Goal: Information Seeking & Learning: Learn about a topic

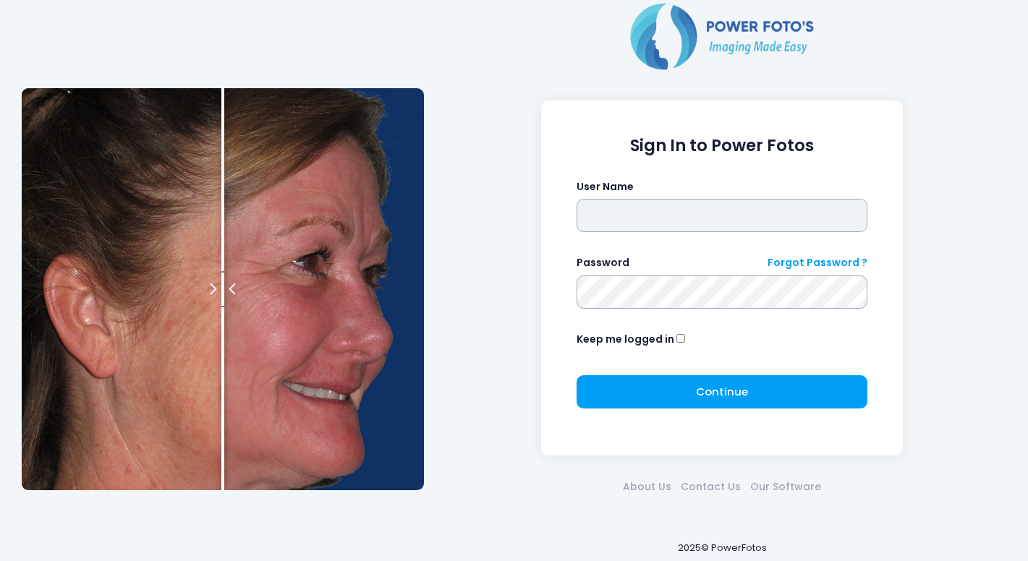
type input "**********"
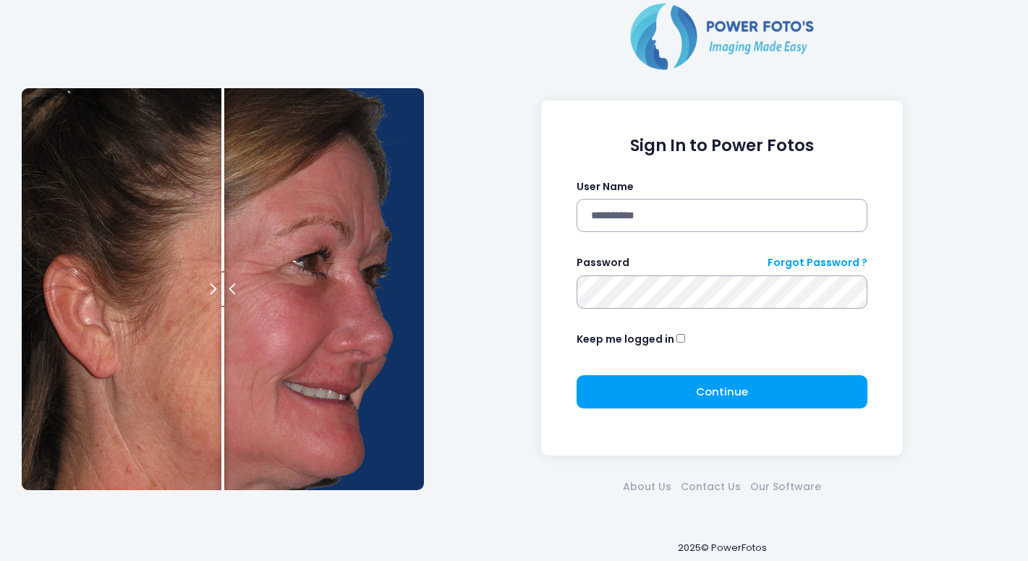
click button "submit" at bounding box center [0, 0] width 0 height 0
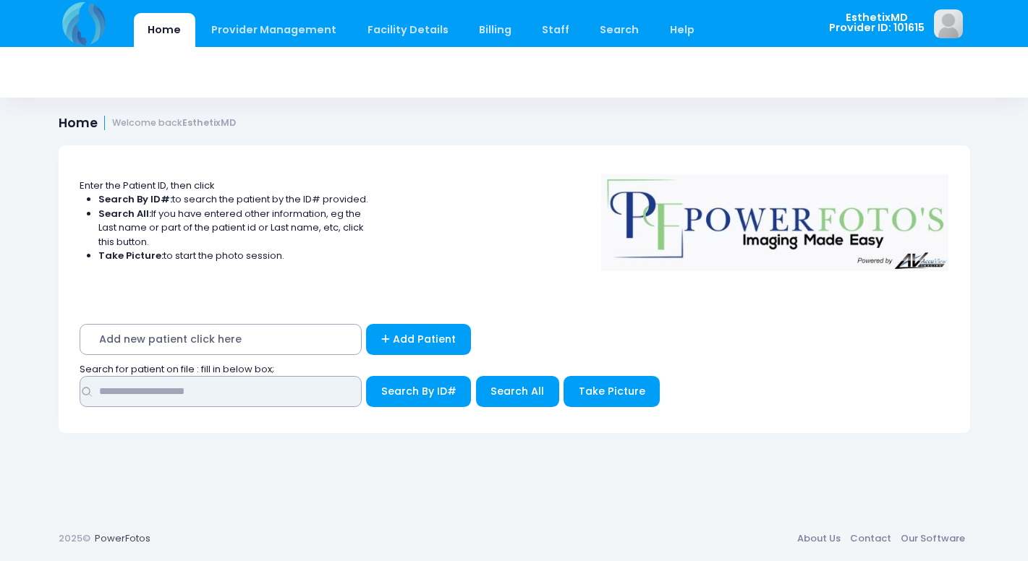
click at [233, 391] on input "text" at bounding box center [221, 391] width 282 height 31
type input "******"
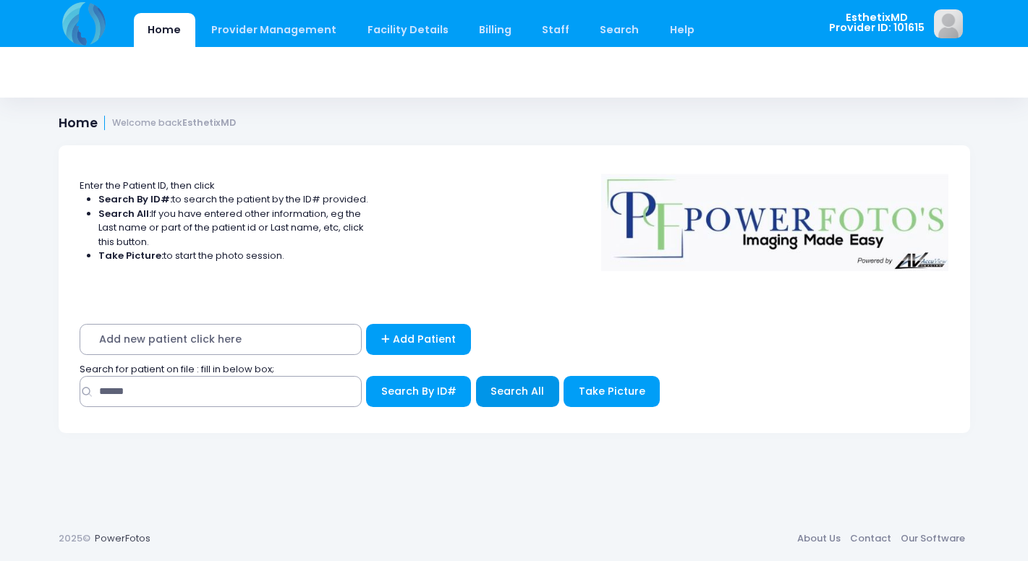
click at [539, 385] on span "Search All" at bounding box center [517, 391] width 54 height 14
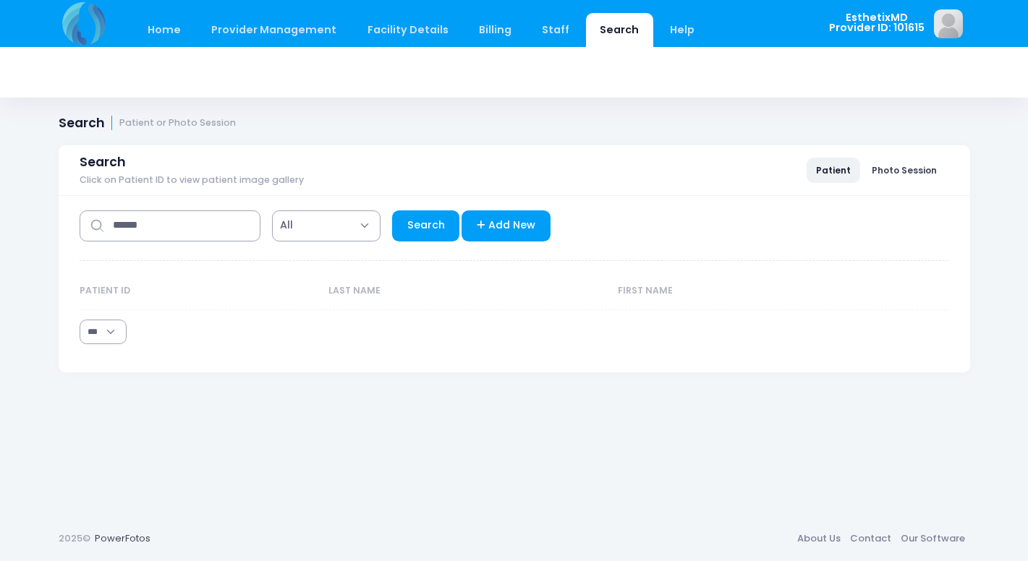
select select "***"
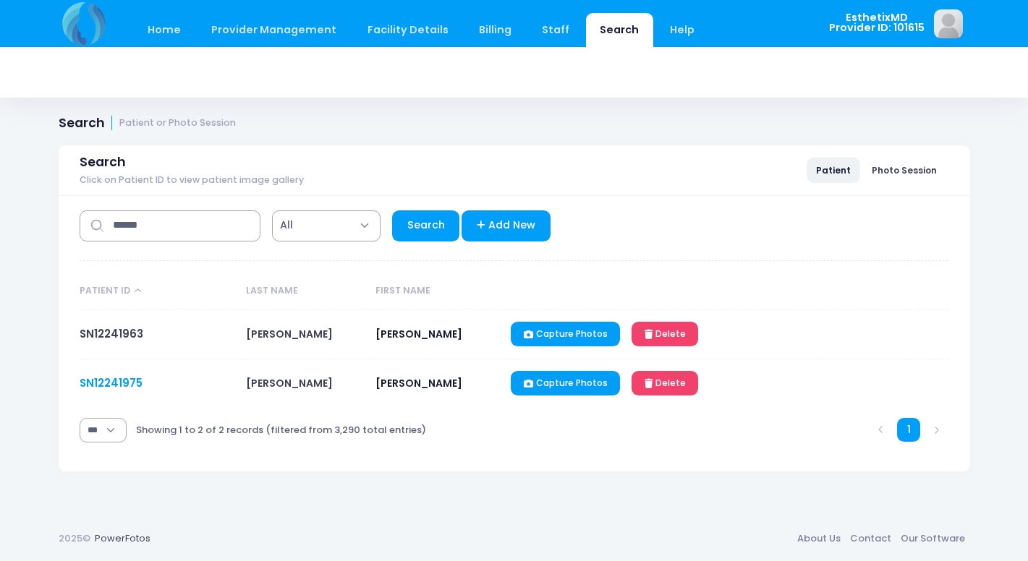
click at [98, 382] on link "SN12241975" at bounding box center [111, 382] width 63 height 15
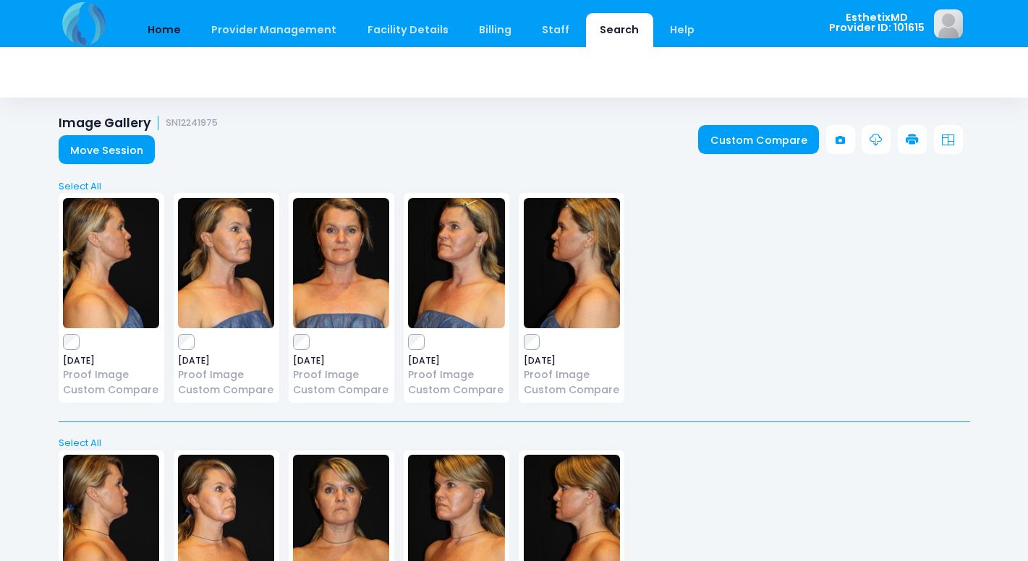
click at [161, 35] on link "Home" at bounding box center [164, 30] width 61 height 34
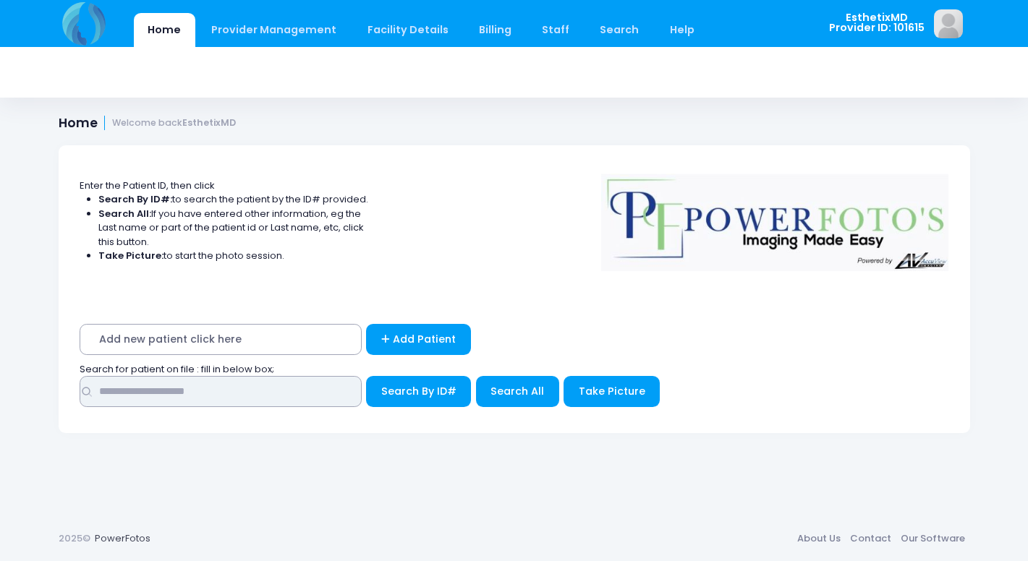
click at [209, 386] on input "text" at bounding box center [221, 391] width 282 height 31
type input "**"
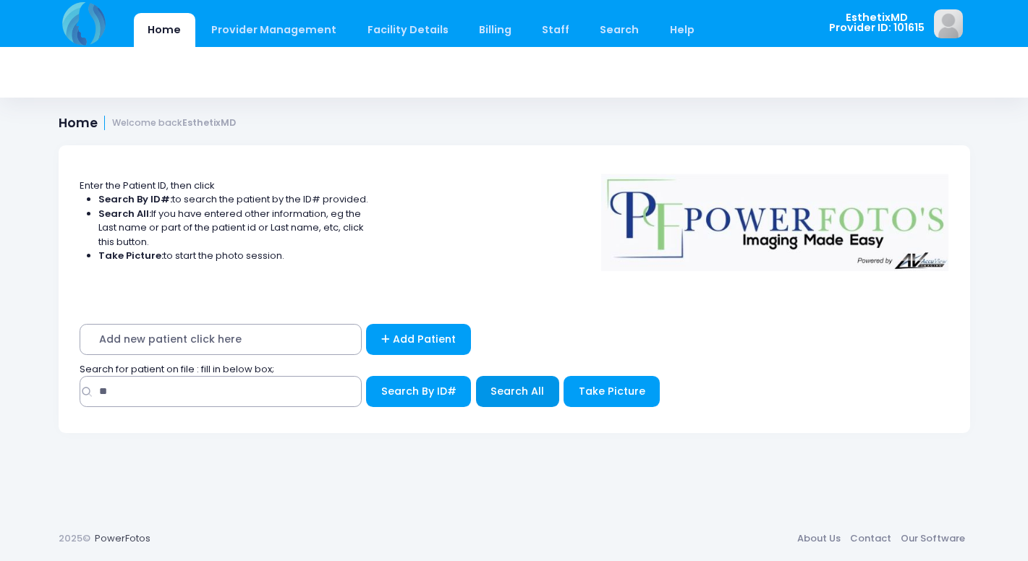
click at [507, 384] on span "Search All" at bounding box center [517, 391] width 54 height 14
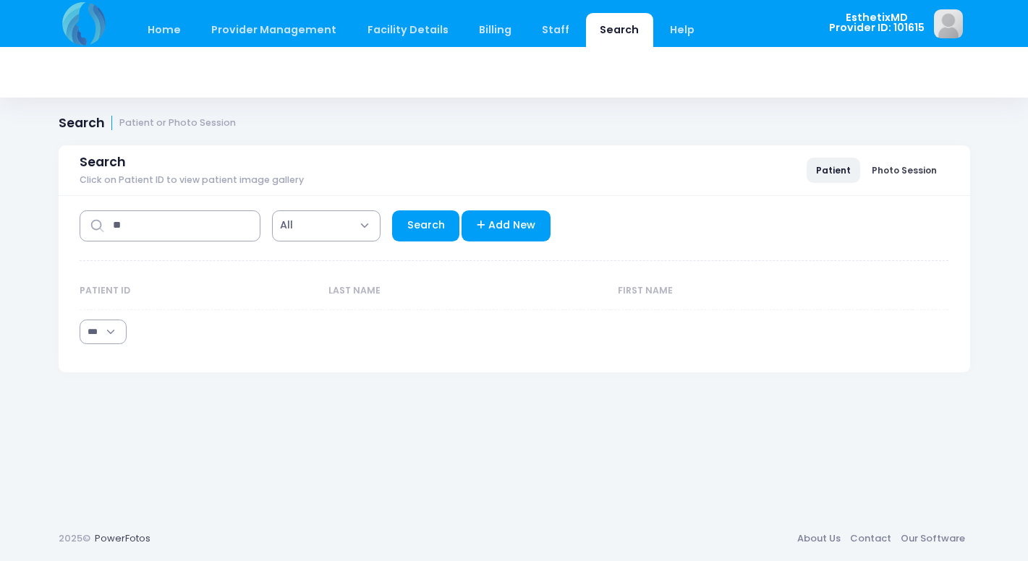
select select "***"
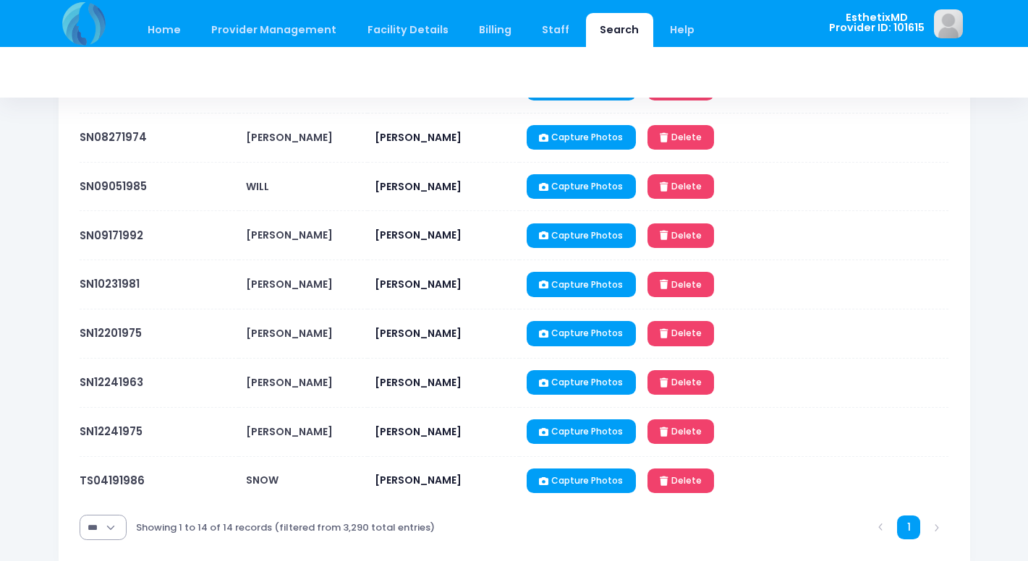
scroll to position [494, 0]
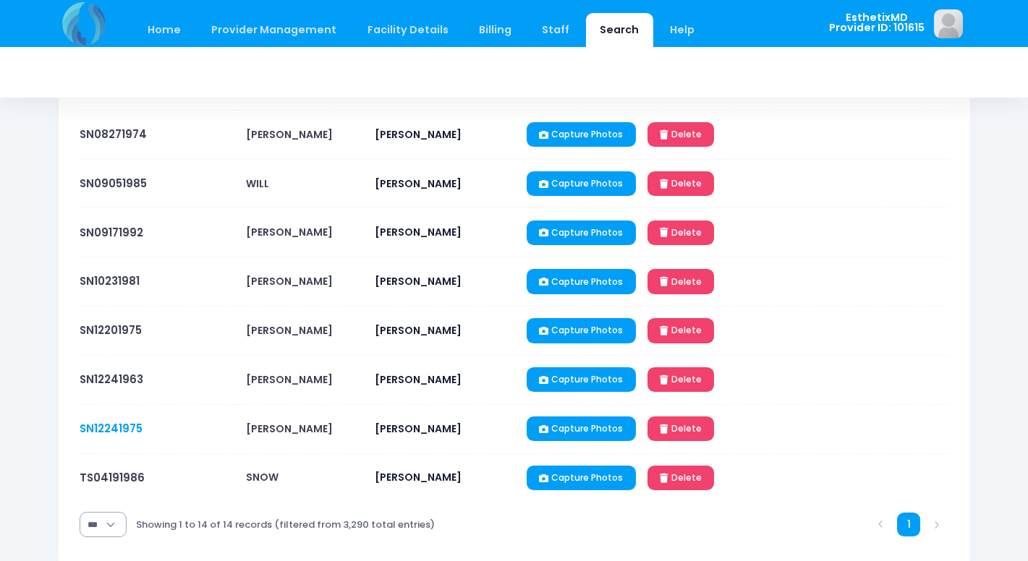
click at [131, 426] on link "SN12241975" at bounding box center [111, 428] width 63 height 15
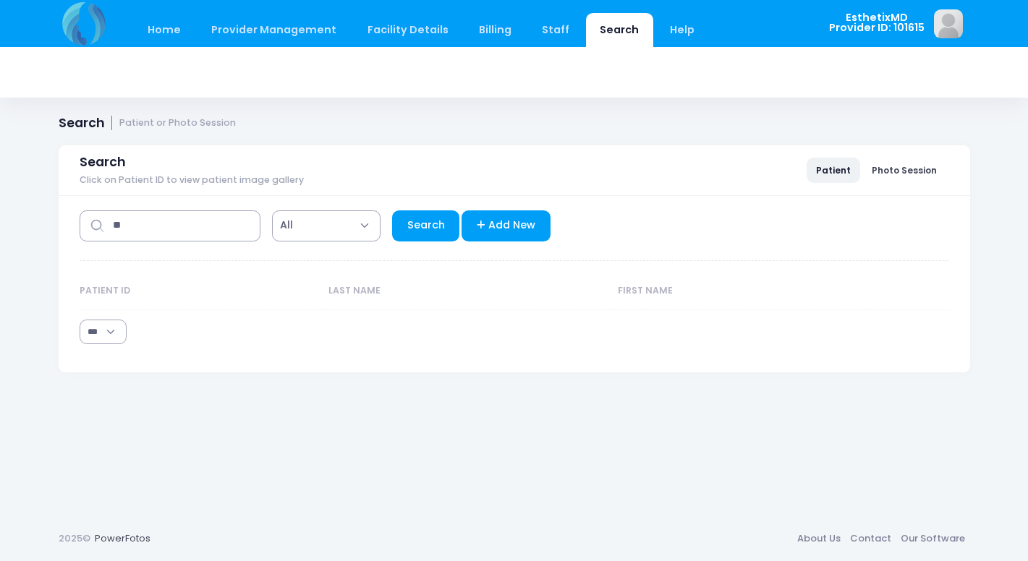
select select "***"
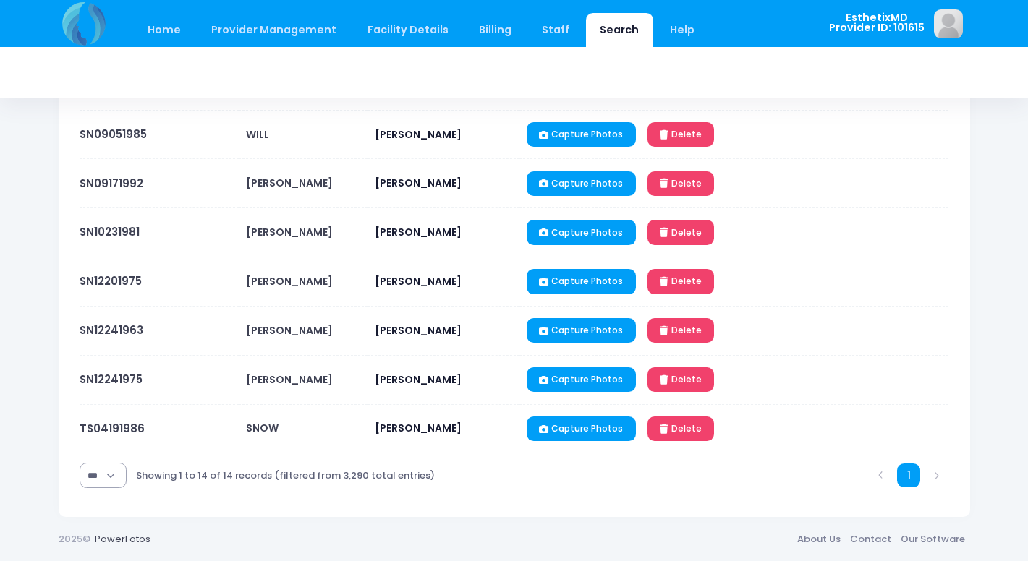
scroll to position [542, 0]
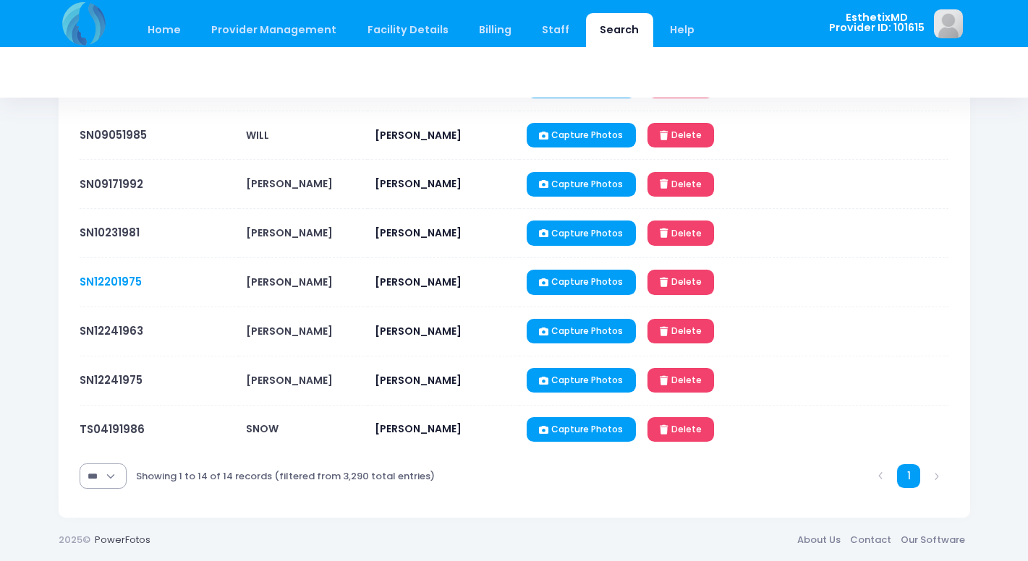
click at [116, 281] on link "SN12201975" at bounding box center [111, 281] width 62 height 15
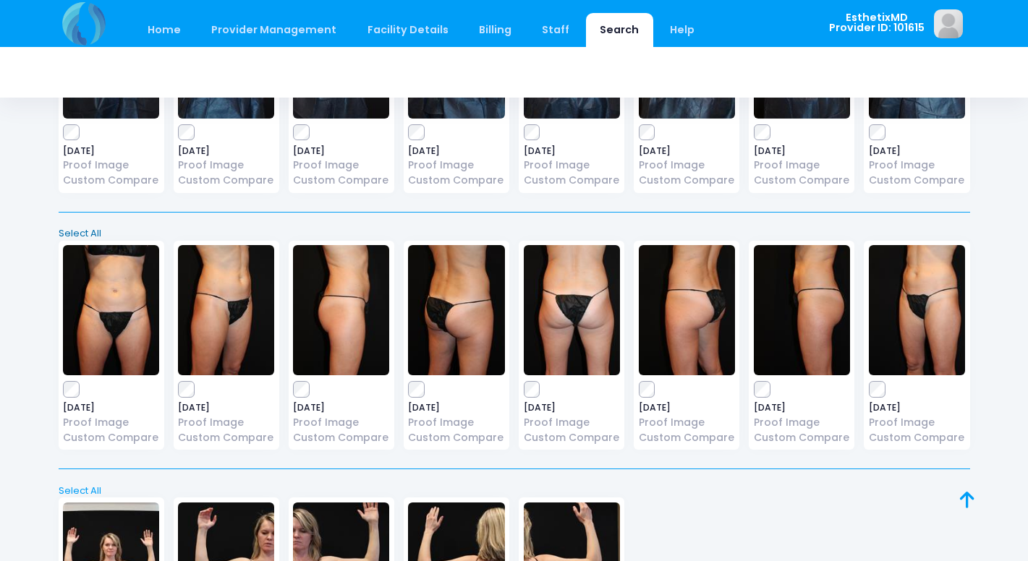
scroll to position [733, 0]
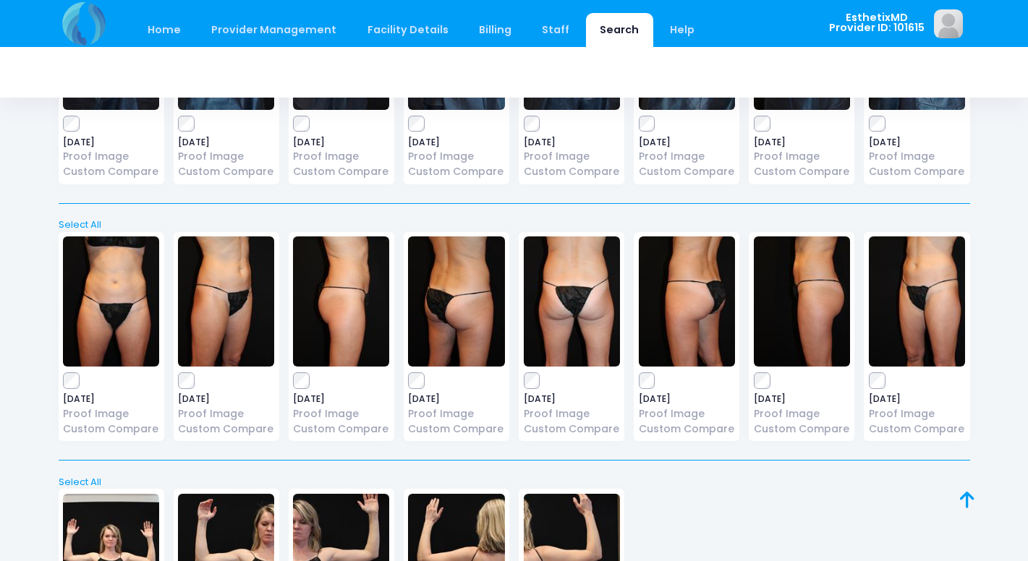
click at [560, 318] on img at bounding box center [572, 301] width 96 height 130
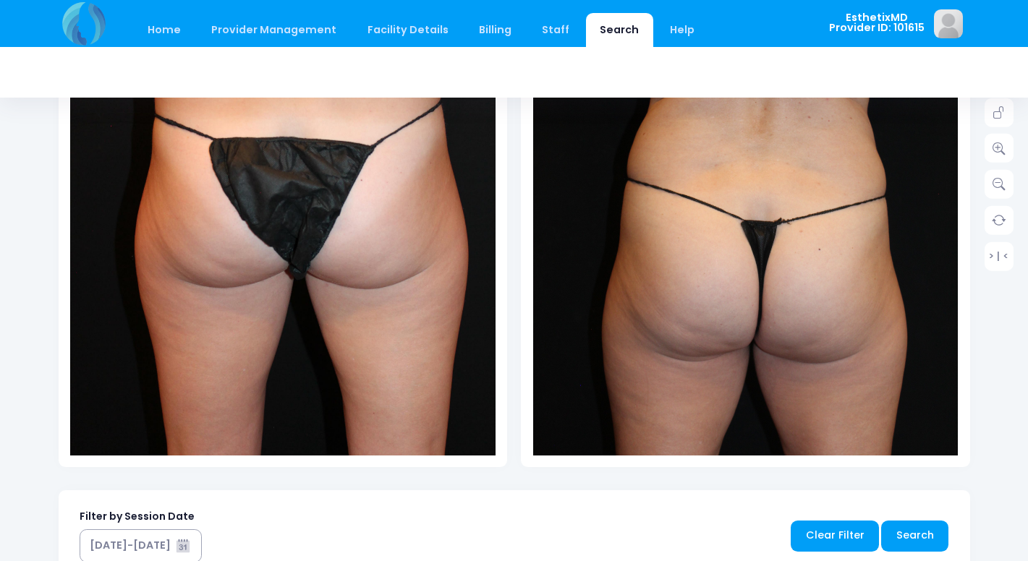
scroll to position [338, 0]
click at [1000, 143] on icon at bounding box center [998, 147] width 13 height 13
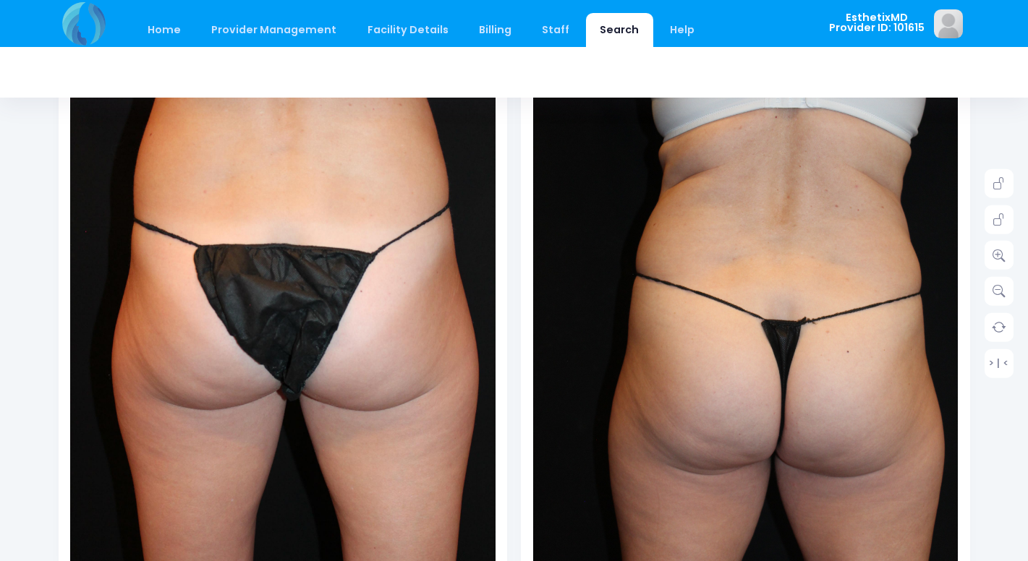
scroll to position [229, 0]
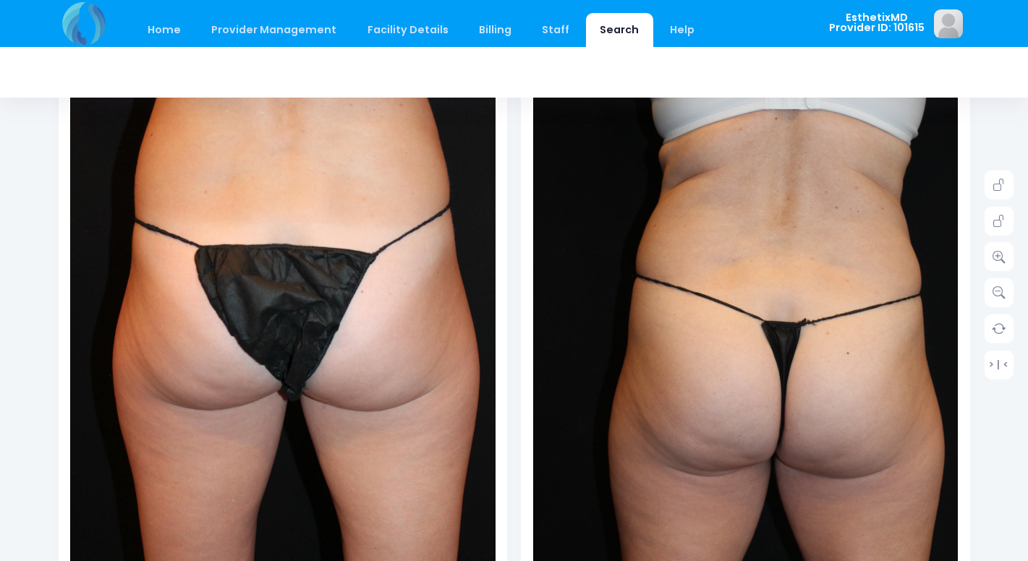
click at [355, 231] on img at bounding box center [275, 321] width 468 height 702
click at [330, 328] on img at bounding box center [275, 321] width 468 height 702
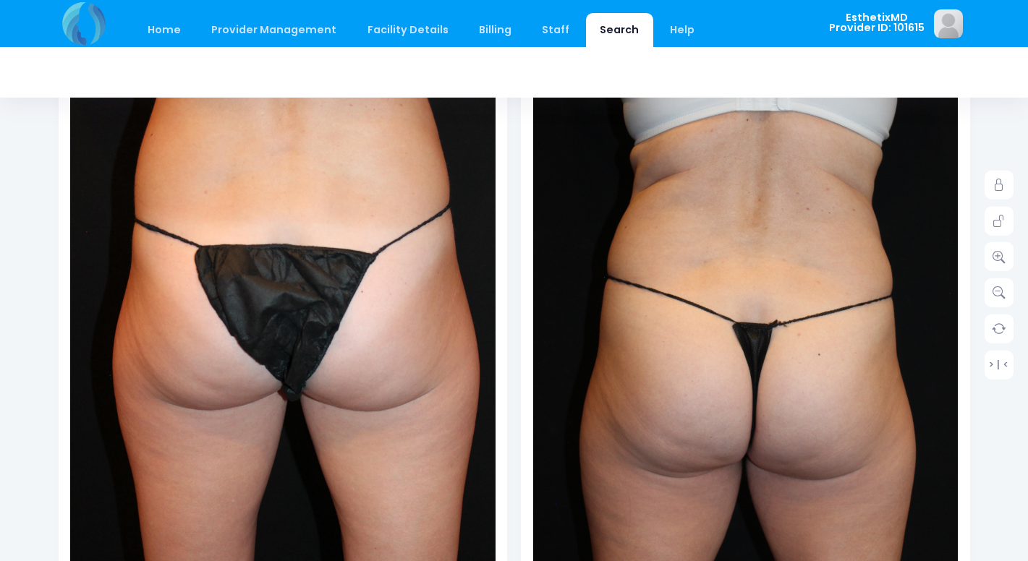
click at [827, 351] on img at bounding box center [737, 306] width 468 height 701
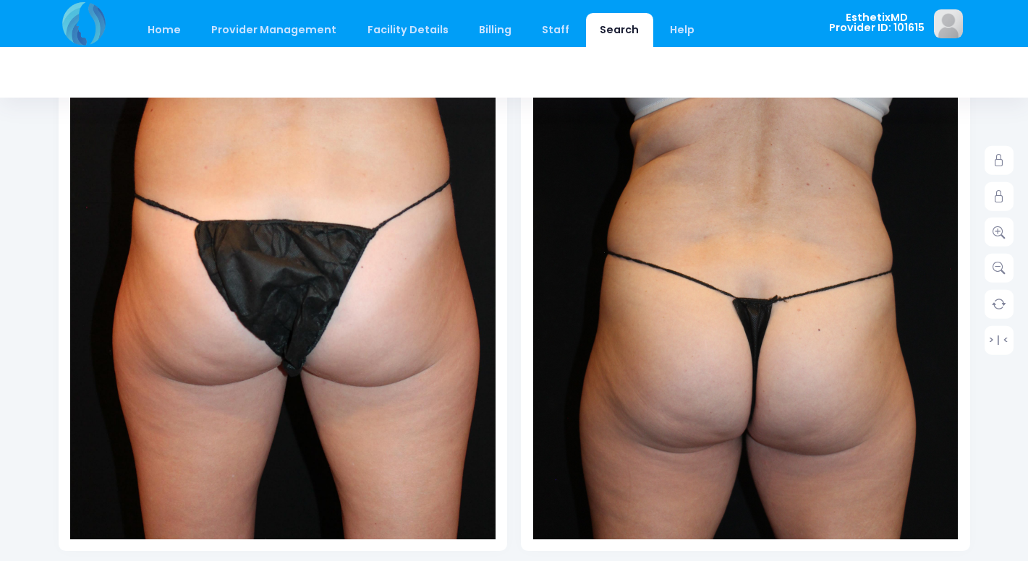
scroll to position [234, 0]
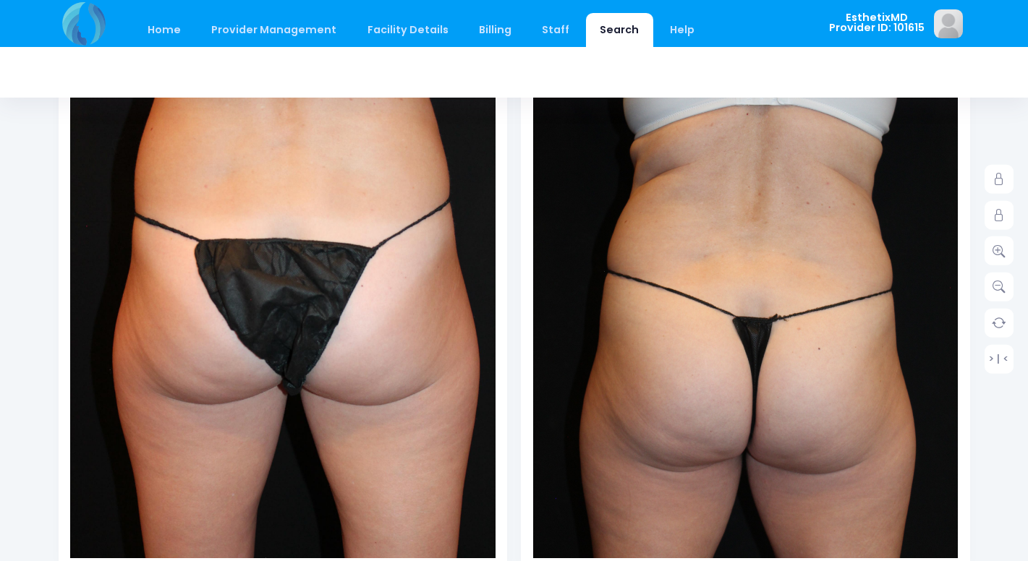
click at [855, 424] on img at bounding box center [737, 300] width 468 height 701
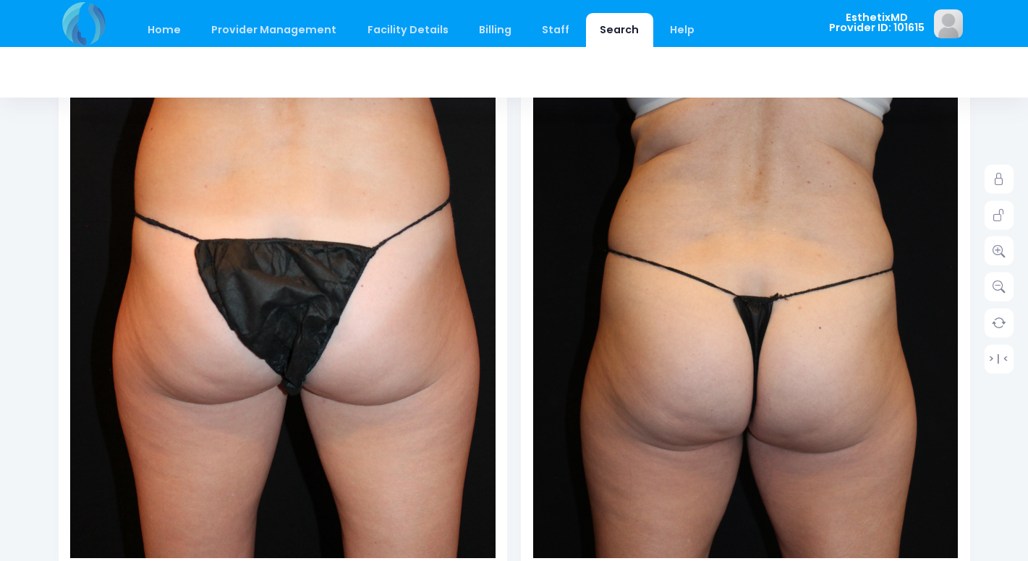
drag, startPoint x: 855, startPoint y: 424, endPoint x: 827, endPoint y: 542, distance: 121.7
click at [824, 539] on img at bounding box center [738, 280] width 468 height 701
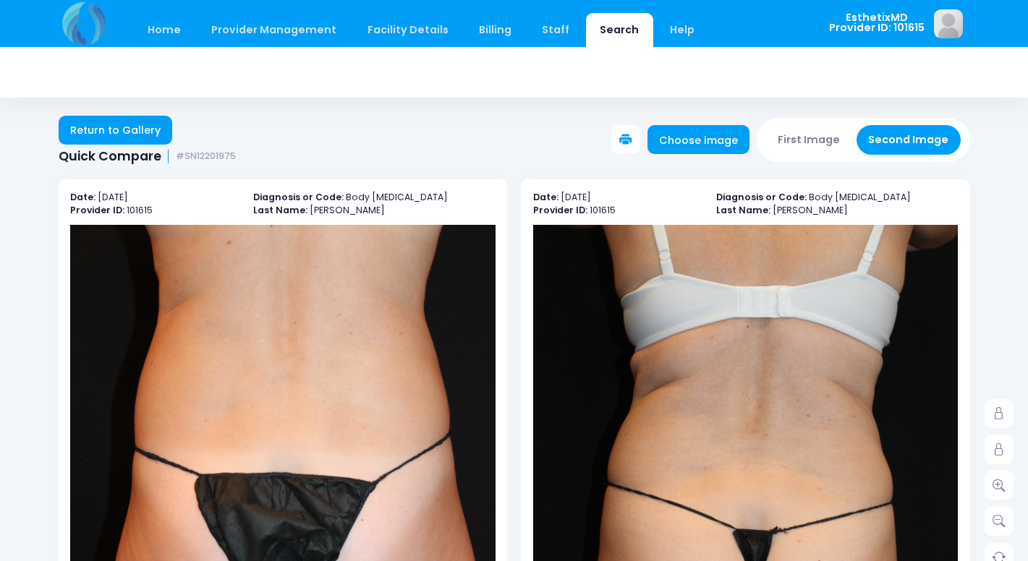
scroll to position [0, 0]
click at [127, 135] on link "Return to Gallery" at bounding box center [116, 130] width 114 height 29
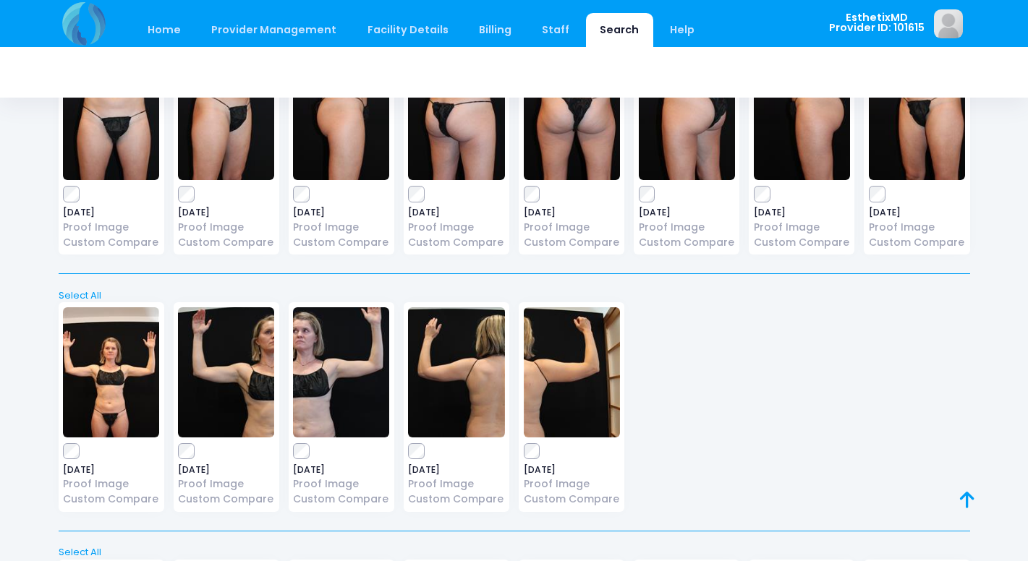
scroll to position [1300, 0]
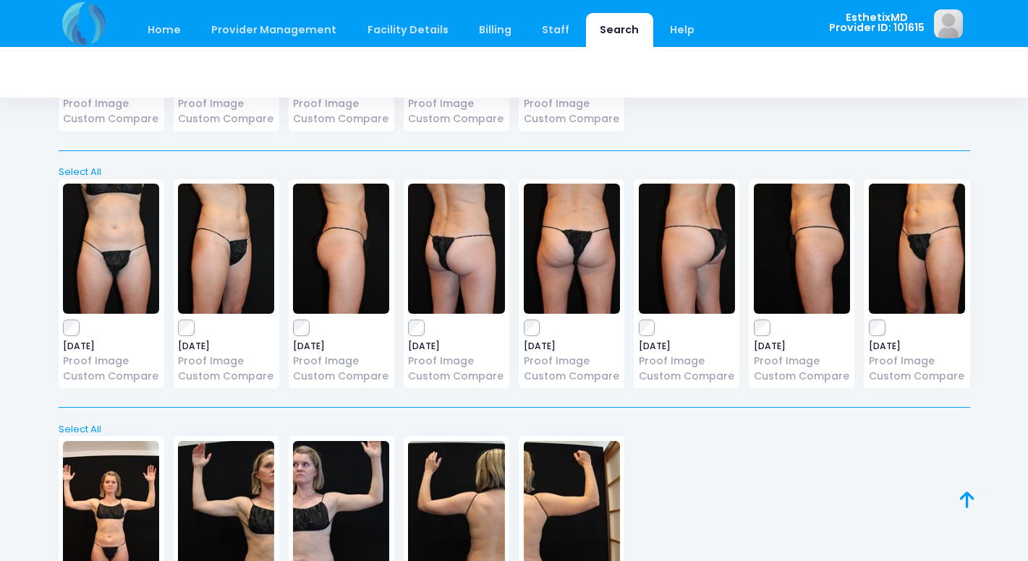
click at [129, 250] on img at bounding box center [111, 249] width 96 height 130
